Goal: Transaction & Acquisition: Register for event/course

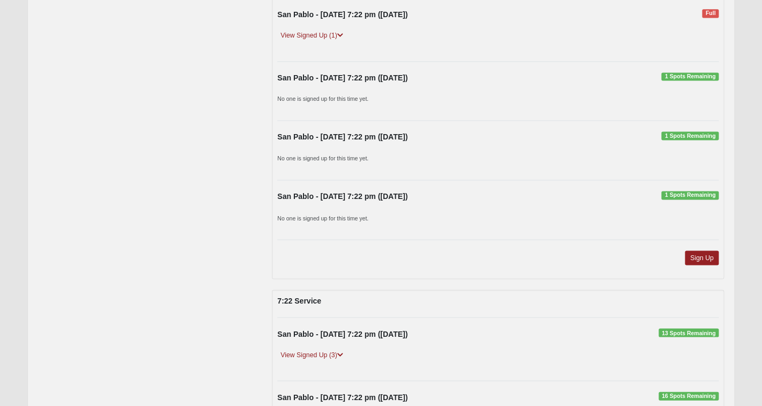
scroll to position [2083, 0]
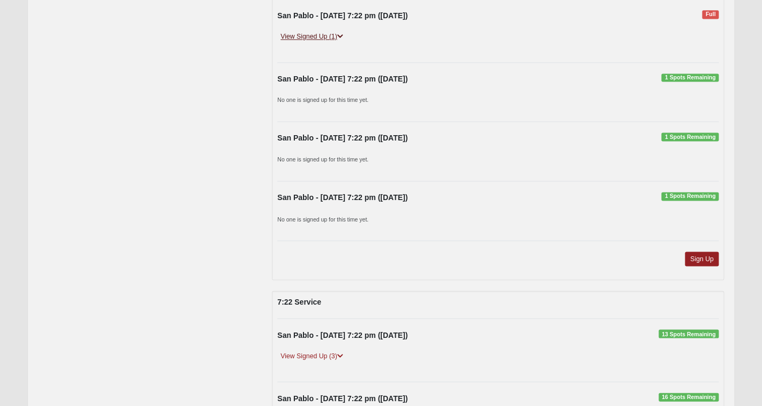
click at [330, 39] on link "View Signed Up (1)" at bounding box center [311, 36] width 69 height 11
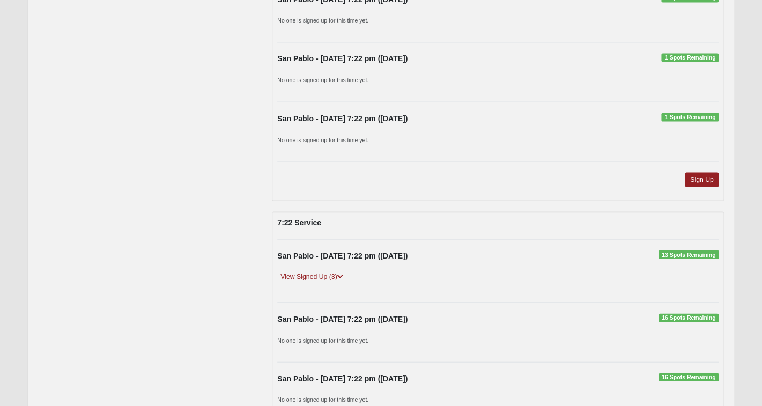
scroll to position [2203, 0]
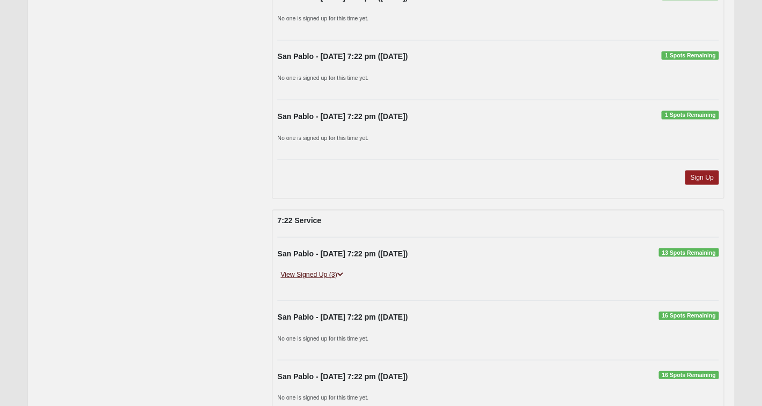
click at [326, 275] on link "View Signed Up (3)" at bounding box center [311, 274] width 69 height 11
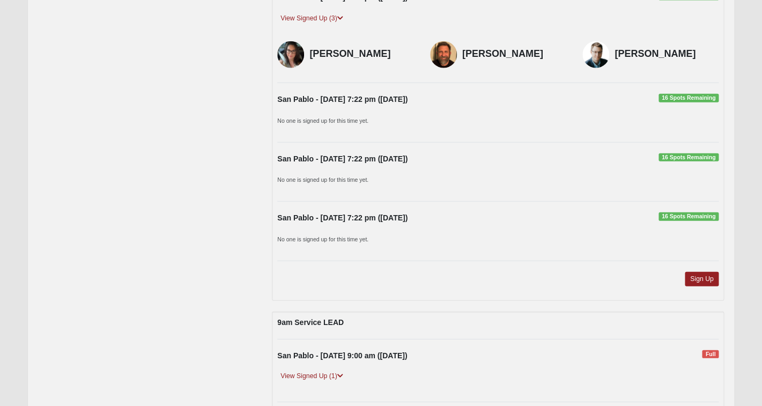
scroll to position [2461, 0]
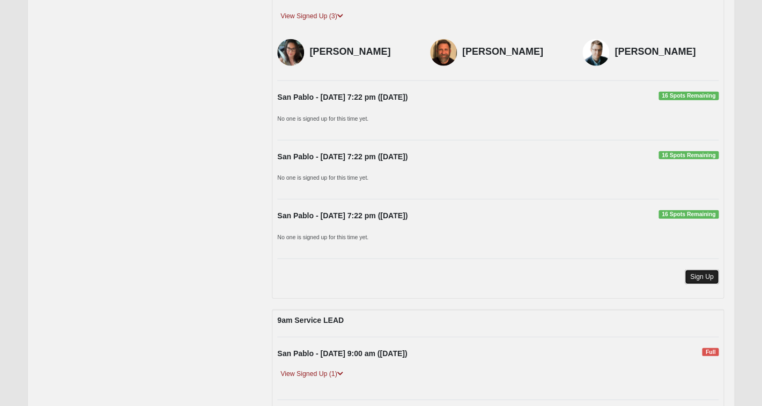
click at [707, 275] on link "Sign Up" at bounding box center [701, 277] width 34 height 14
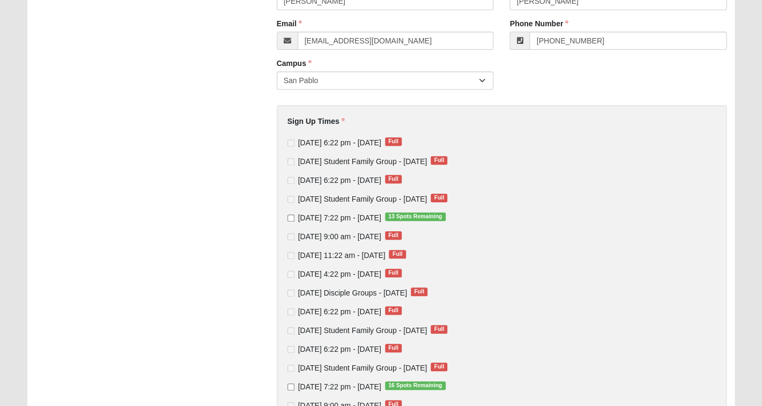
scroll to position [131, 0]
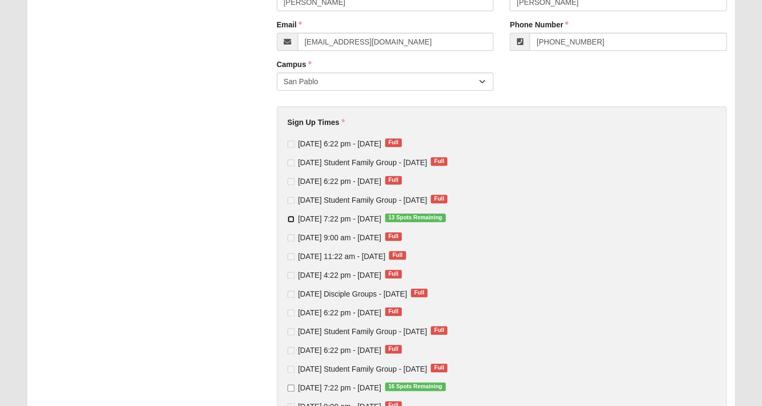
click at [290, 220] on input "[DATE] 7:22 pm - [DATE] 13 Spots Remaining" at bounding box center [290, 218] width 7 height 7
checkbox input "true"
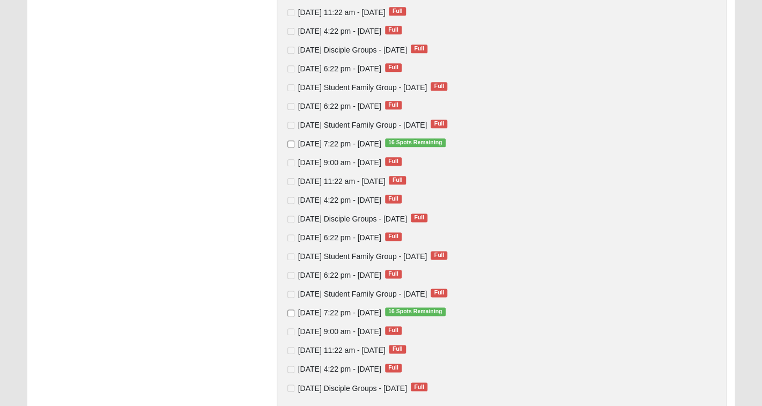
scroll to position [489, 0]
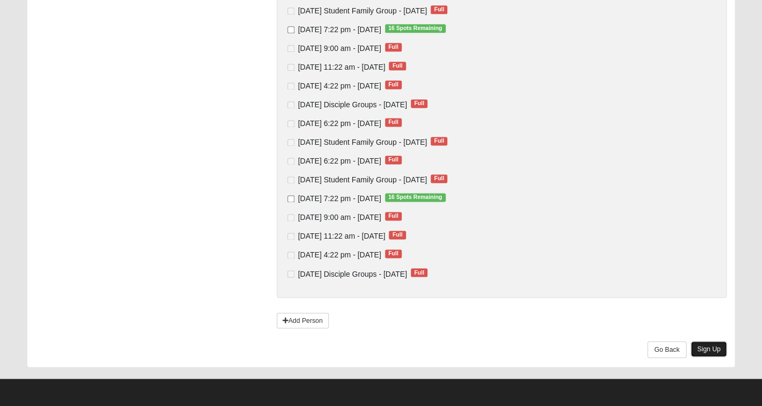
click at [712, 348] on link "Sign Up" at bounding box center [708, 349] width 36 height 16
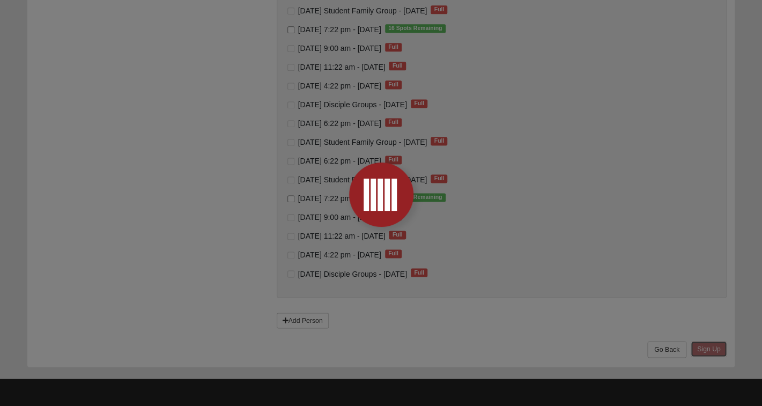
scroll to position [0, 0]
